Goal: Check status: Check status

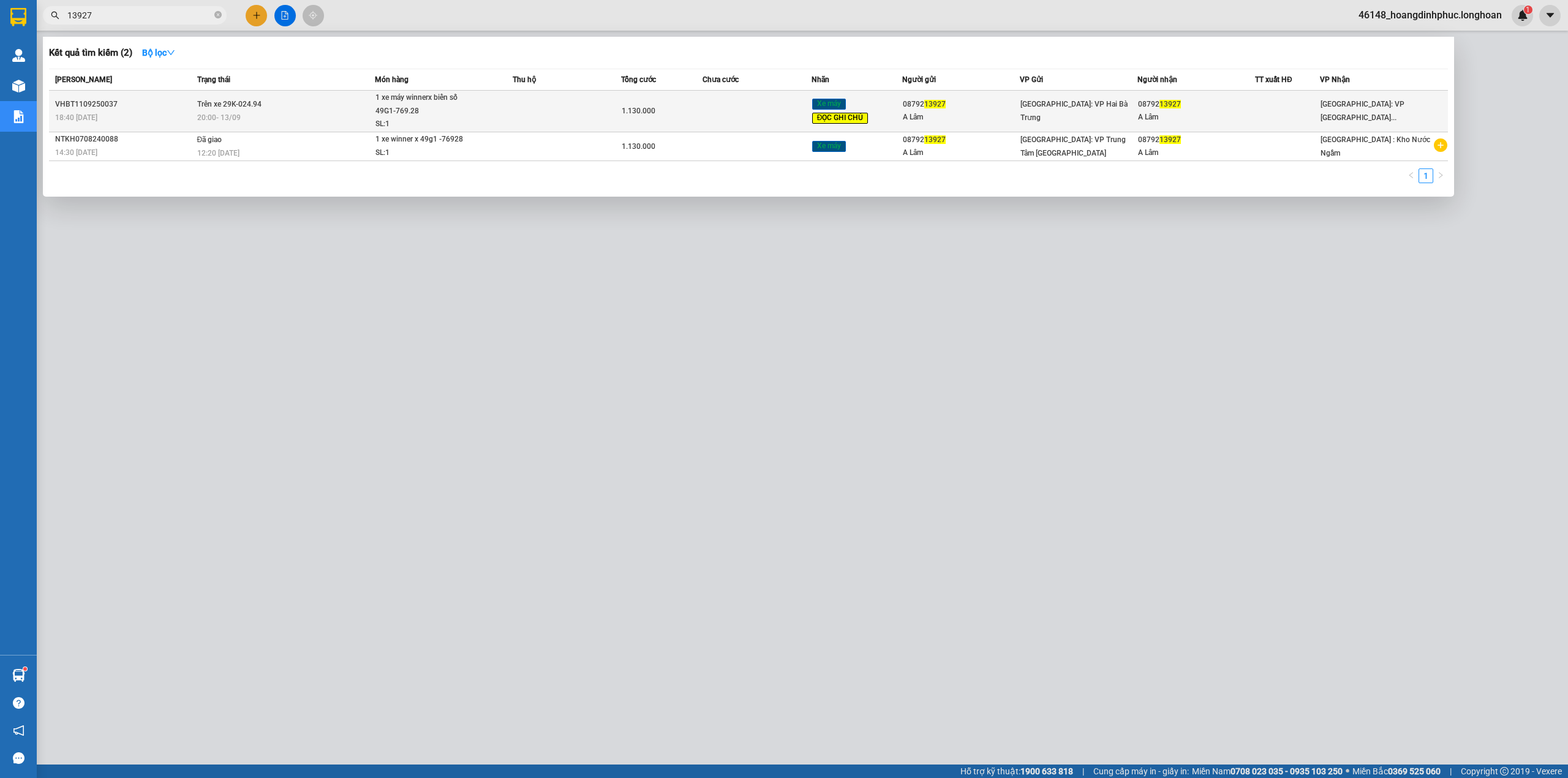
type input "13927"
click at [379, 102] on div "1 xe máy winnerx biển số 49G1-769.28" at bounding box center [421, 104] width 92 height 26
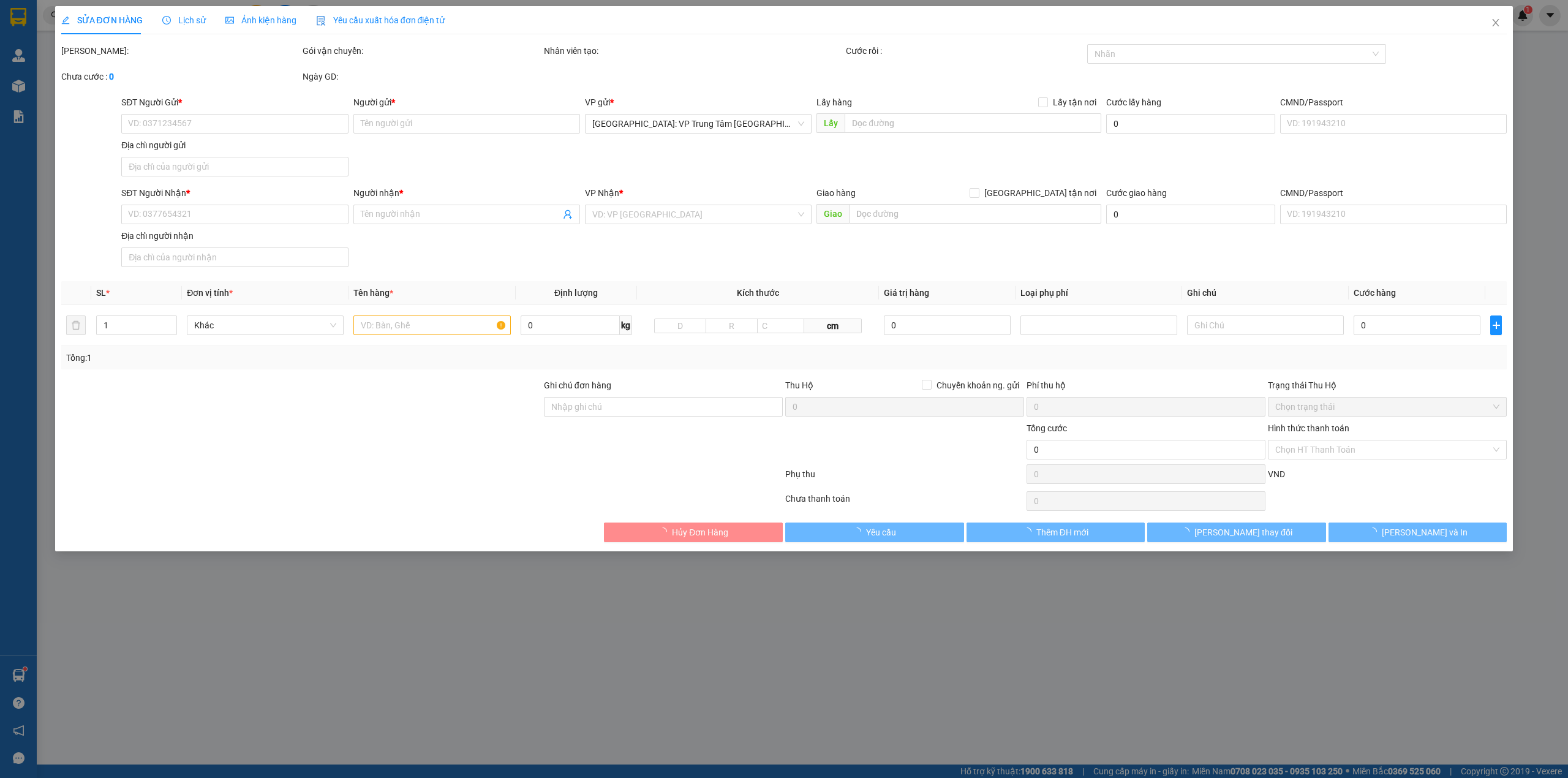
click at [167, 13] on div "Lịch sử" at bounding box center [184, 20] width 43 height 28
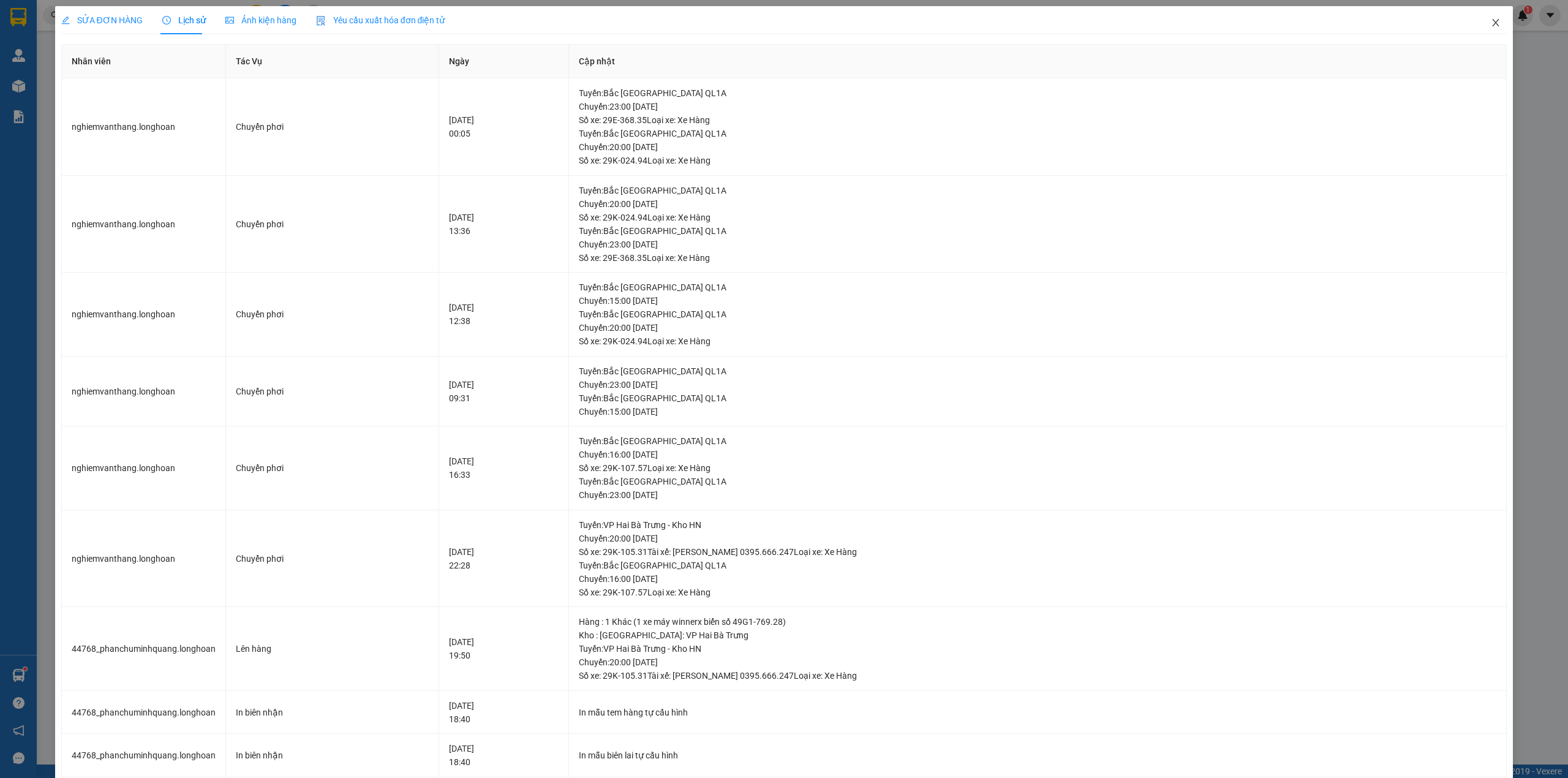
click at [1492, 23] on icon "close" at bounding box center [1497, 23] width 10 height 10
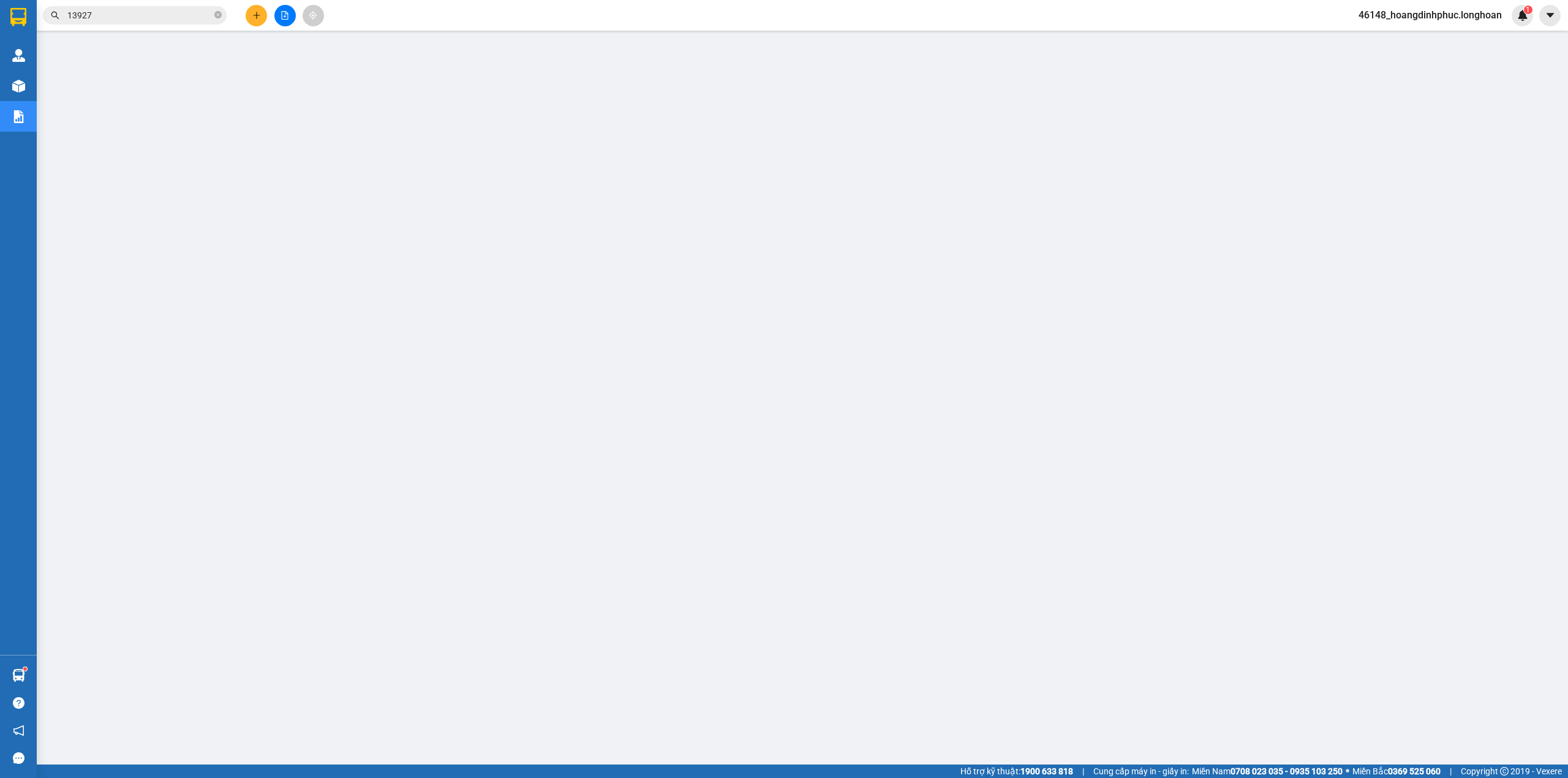
click at [27, 87] on div at bounding box center [19, 86] width 22 height 22
